Goal: Navigation & Orientation: Understand site structure

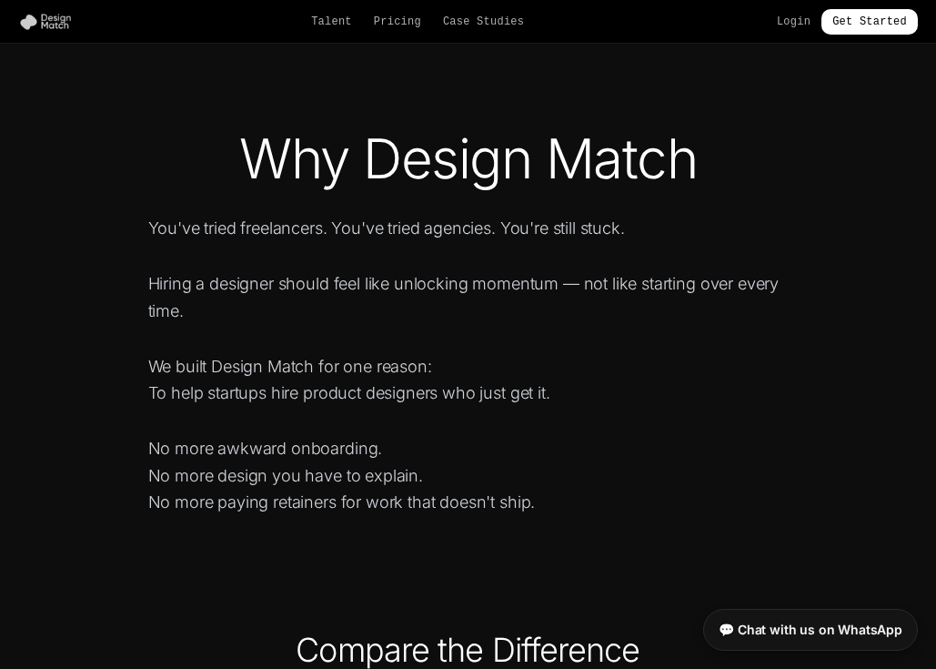
click at [57, 15] on img at bounding box center [49, 22] width 62 height 18
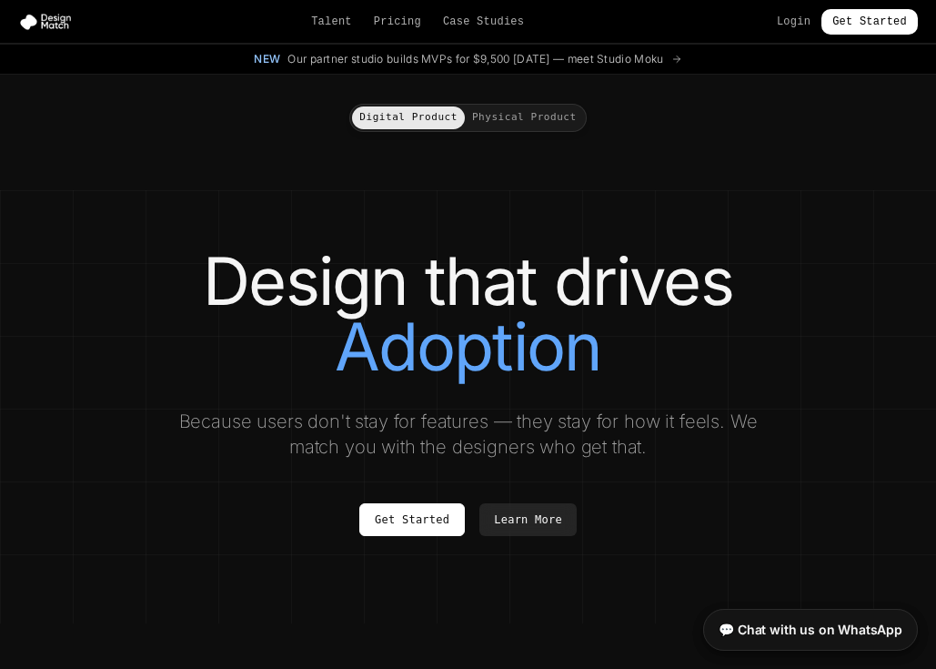
click at [682, 57] on icon at bounding box center [677, 59] width 11 height 11
click at [275, 59] on div "New Our partner studio builds MVPs for $9,500 [DATE] — meet Studio Moku" at bounding box center [468, 59] width 428 height 15
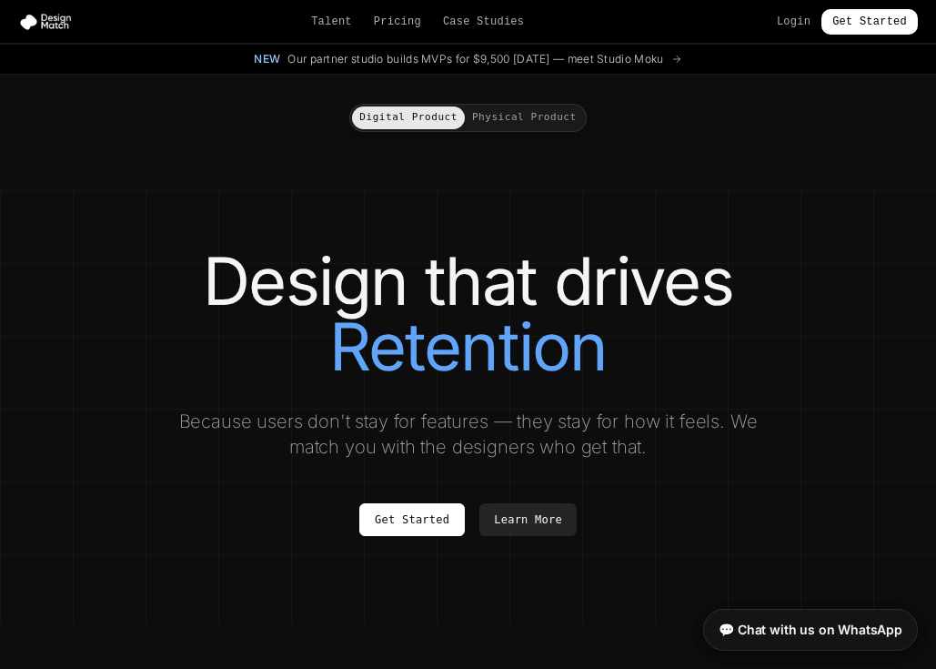
click at [507, 62] on span "Our partner studio builds MVPs for $9,500 [DATE] — meet Studio Moku" at bounding box center [476, 59] width 376 height 15
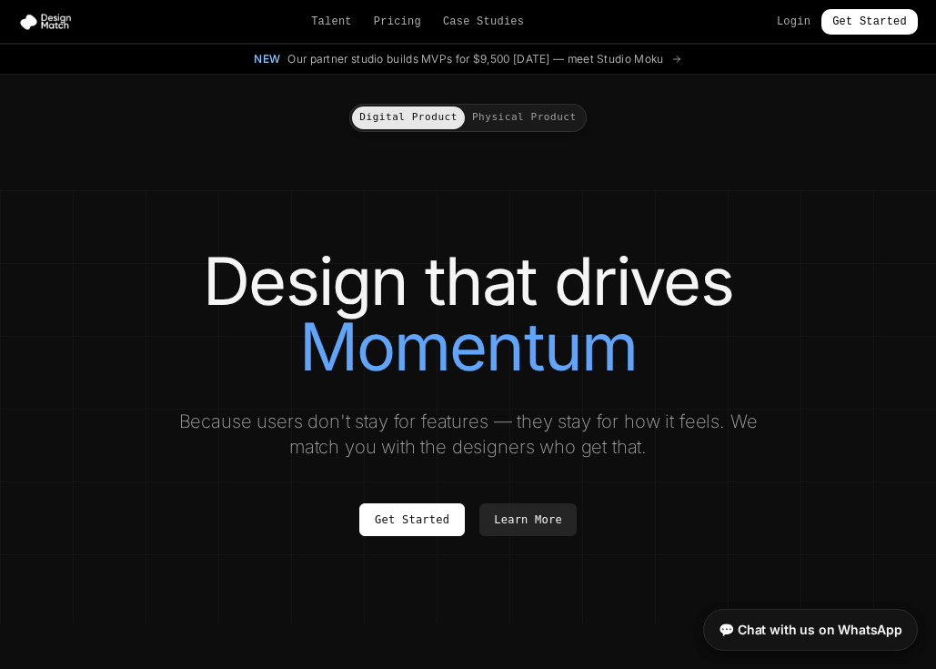
click at [254, 56] on span "New" at bounding box center [267, 59] width 26 height 15
click at [403, 17] on link "Pricing" at bounding box center [397, 22] width 47 height 15
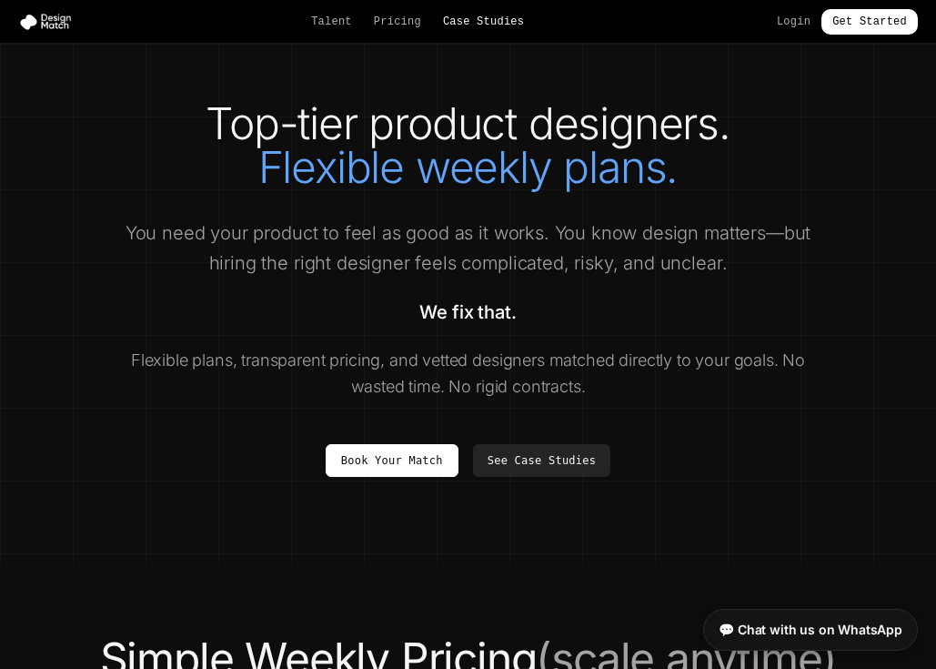
click at [456, 21] on link "Case Studies" at bounding box center [483, 22] width 81 height 15
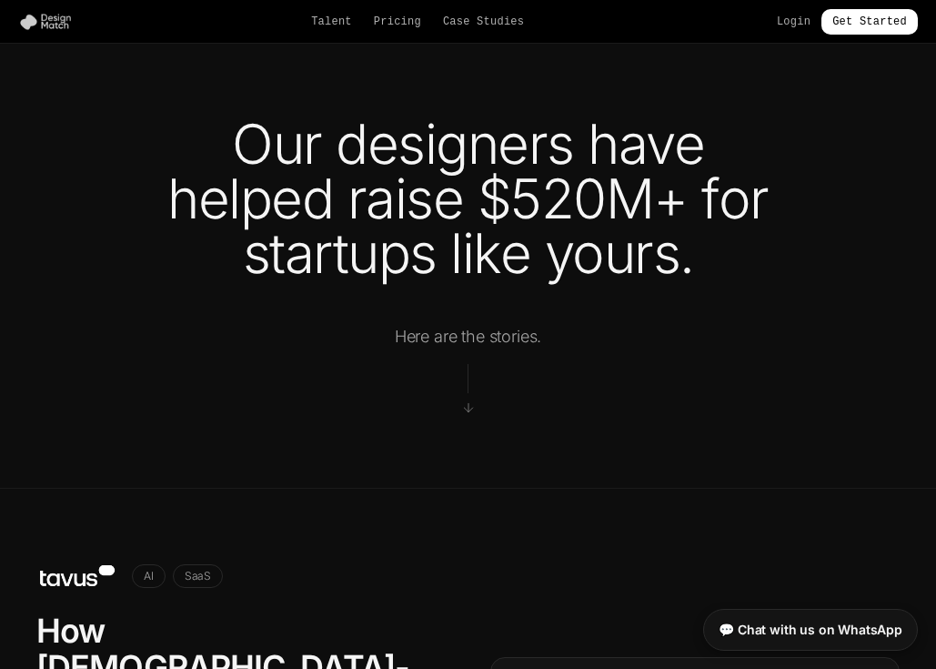
click at [57, 24] on img at bounding box center [49, 22] width 62 height 18
